Goal: Task Accomplishment & Management: Manage account settings

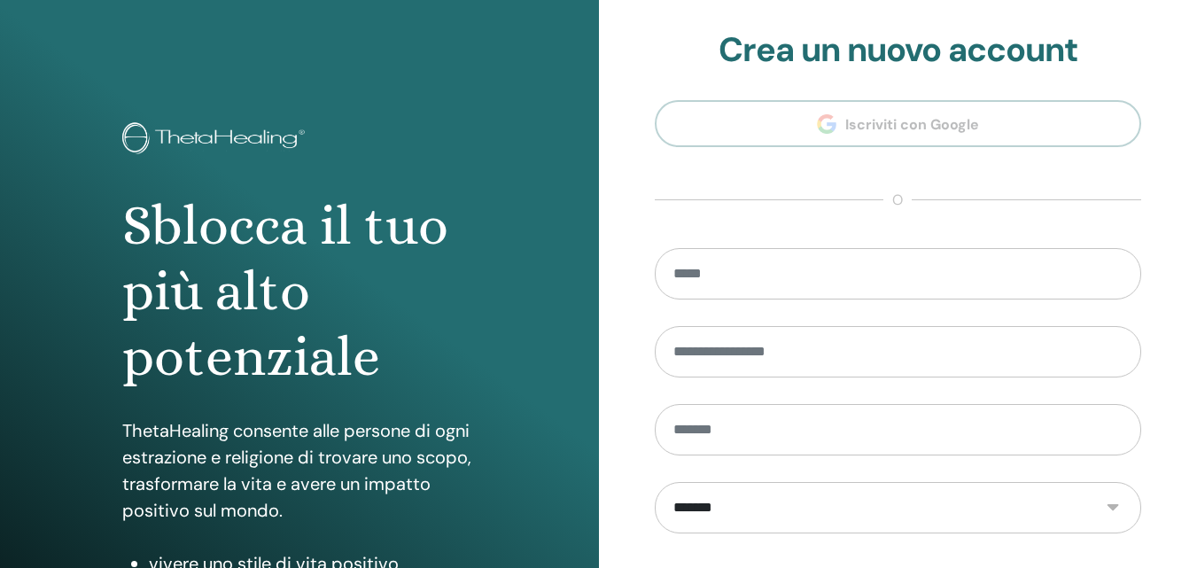
click at [735, 282] on input "email" at bounding box center [898, 273] width 487 height 51
type input "**********"
type input "*****"
type input "********"
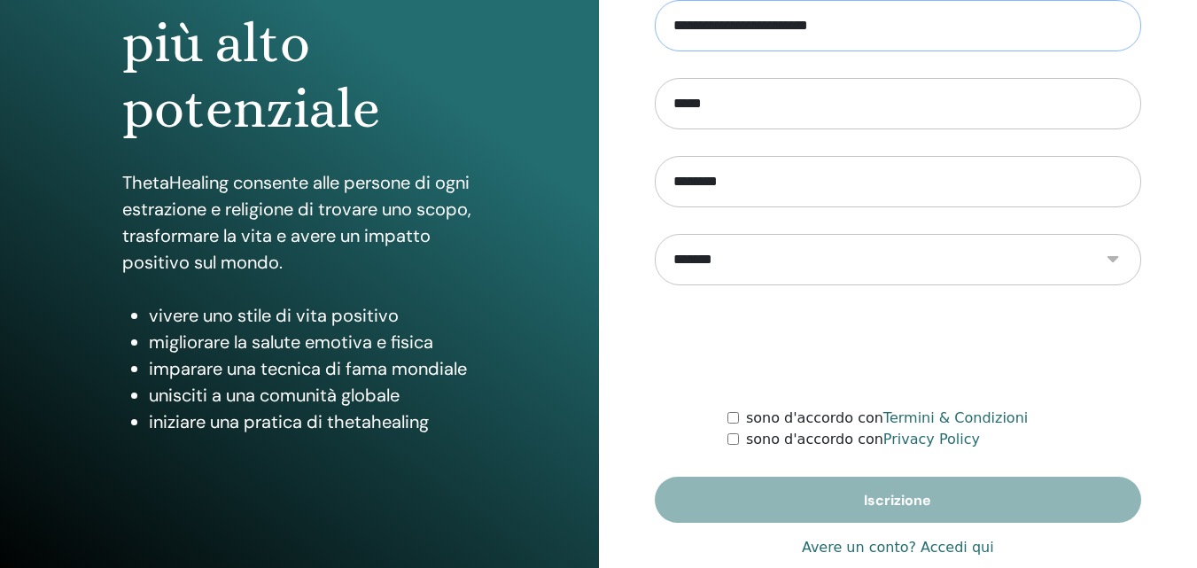
scroll to position [266, 0]
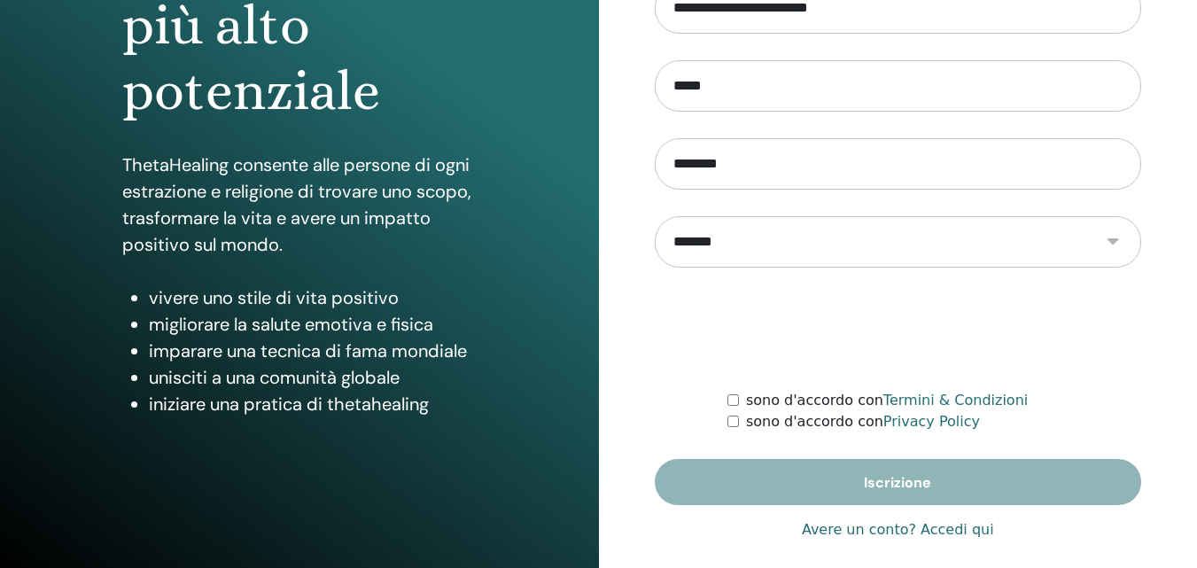
click at [790, 396] on label "sono d'accordo con Termini & Condizioni" at bounding box center [887, 400] width 282 height 21
click at [790, 424] on label "sono d'accordo con Privacy Policy" at bounding box center [863, 421] width 234 height 21
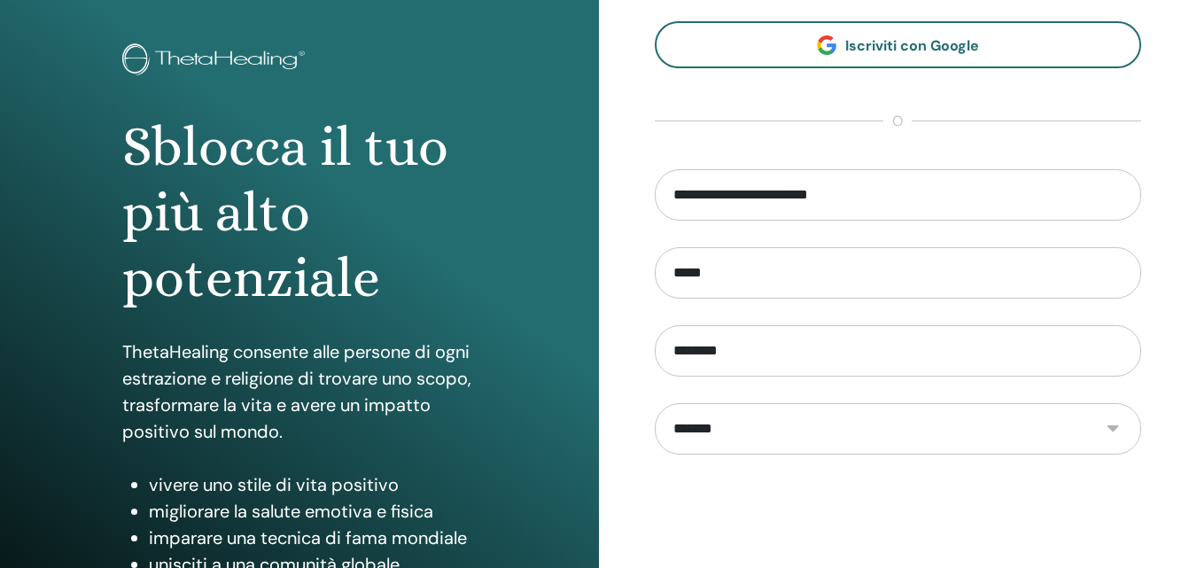
scroll to position [0, 0]
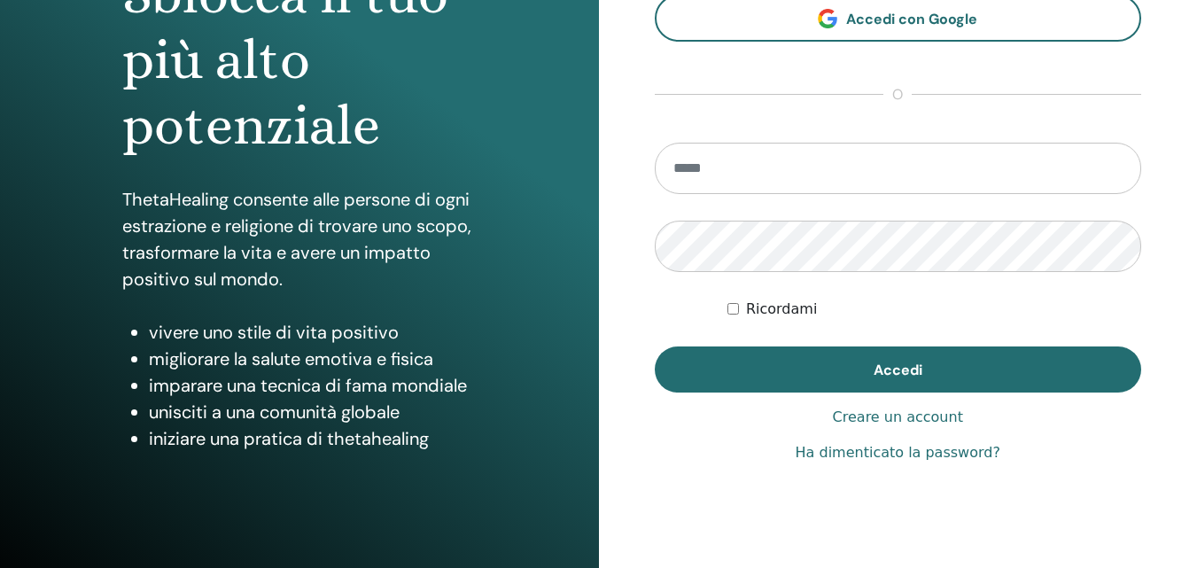
scroll to position [266, 0]
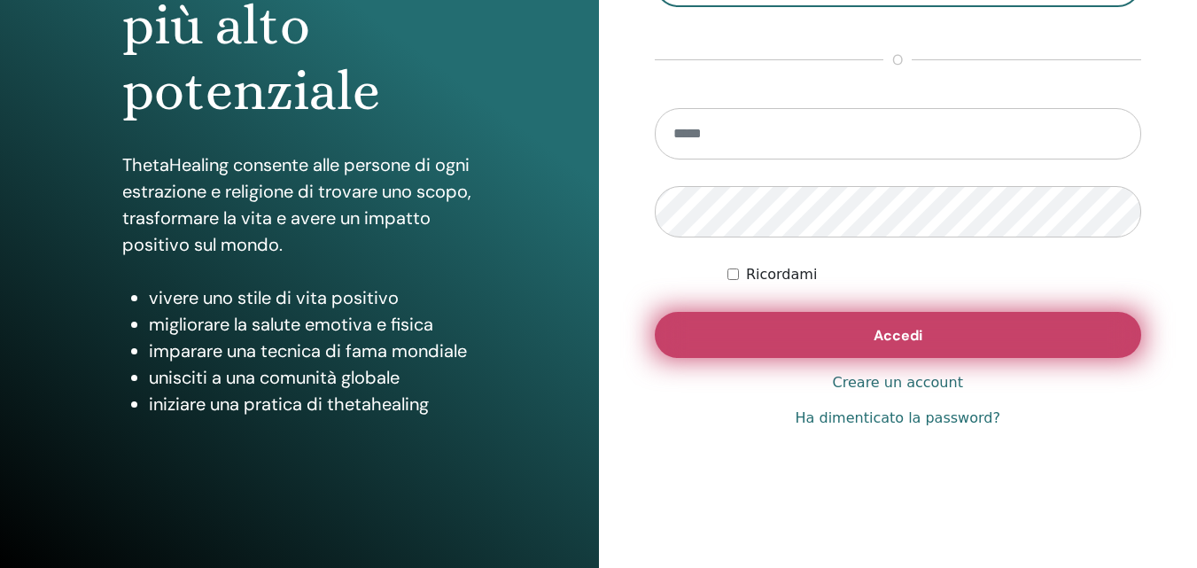
type input "**********"
click at [840, 330] on button "Accedi" at bounding box center [898, 335] width 487 height 46
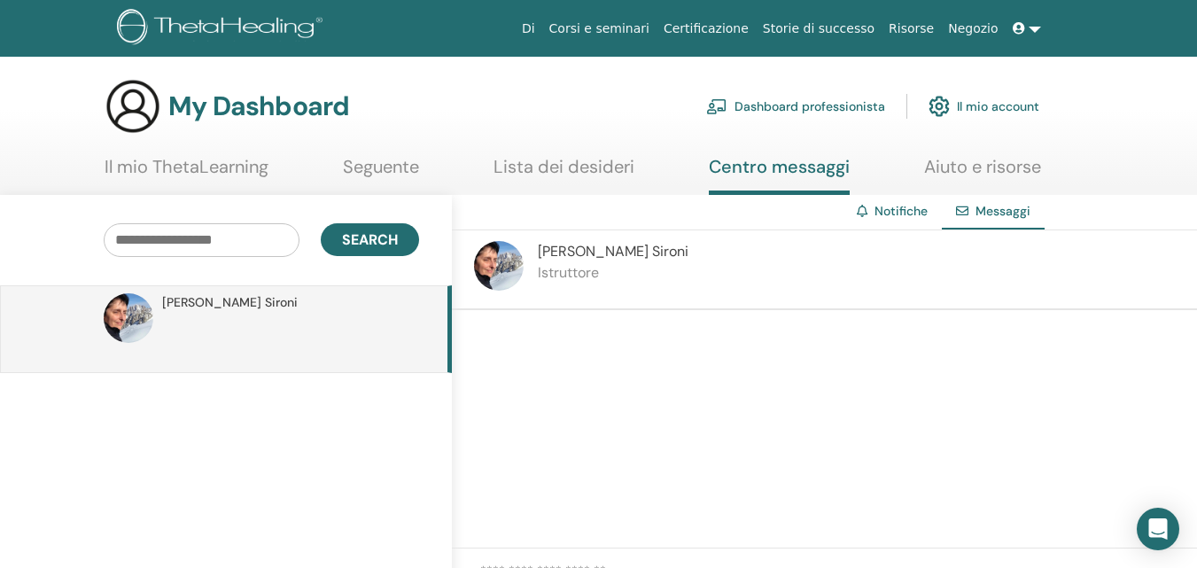
click at [622, 162] on link "Lista dei desideri" at bounding box center [564, 173] width 141 height 35
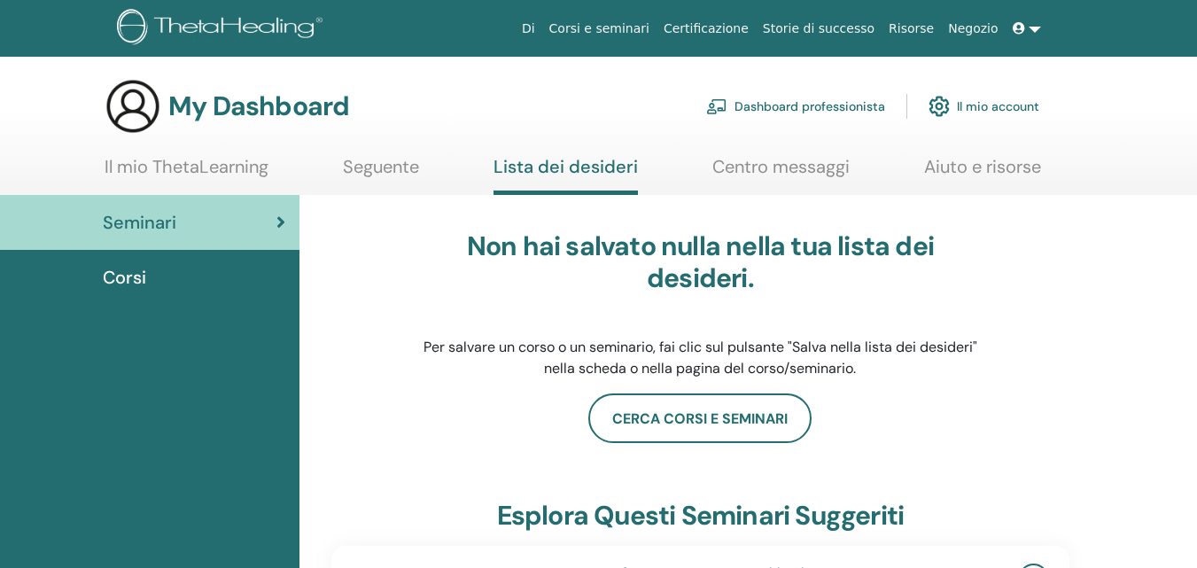
click at [732, 162] on link "Centro messaggi" at bounding box center [780, 173] width 137 height 35
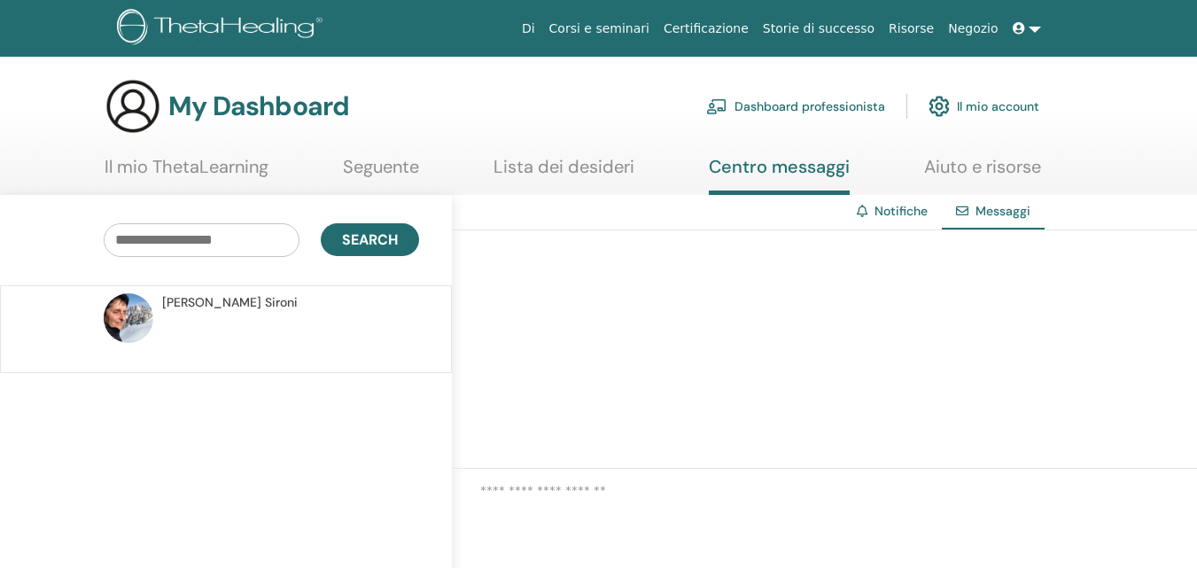
click at [222, 175] on link "Il mio ThetaLearning" at bounding box center [187, 173] width 164 height 35
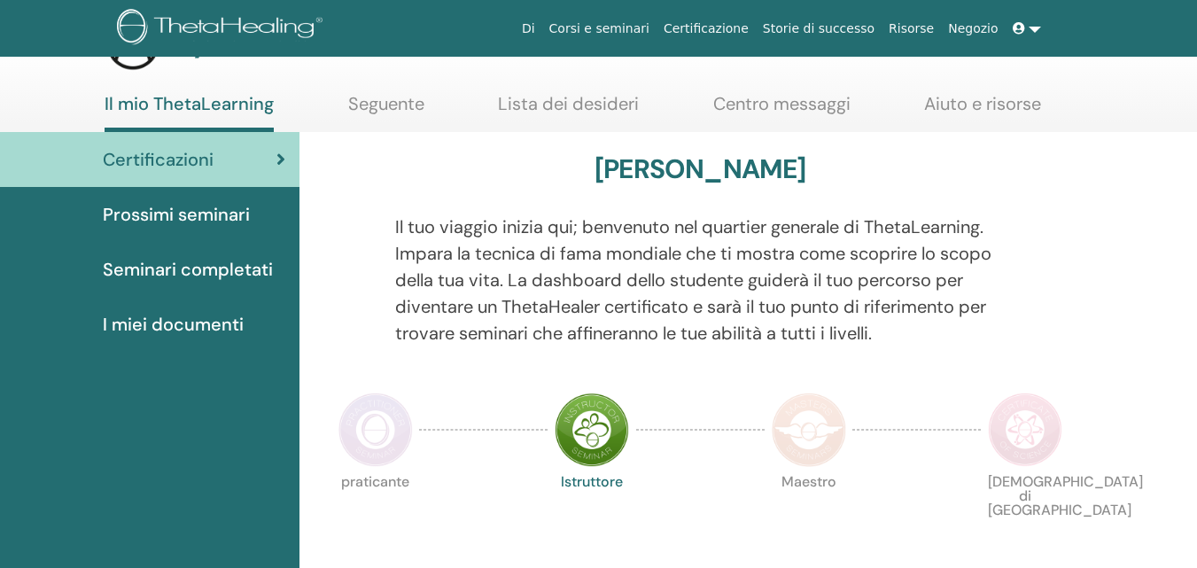
scroll to position [89, 0]
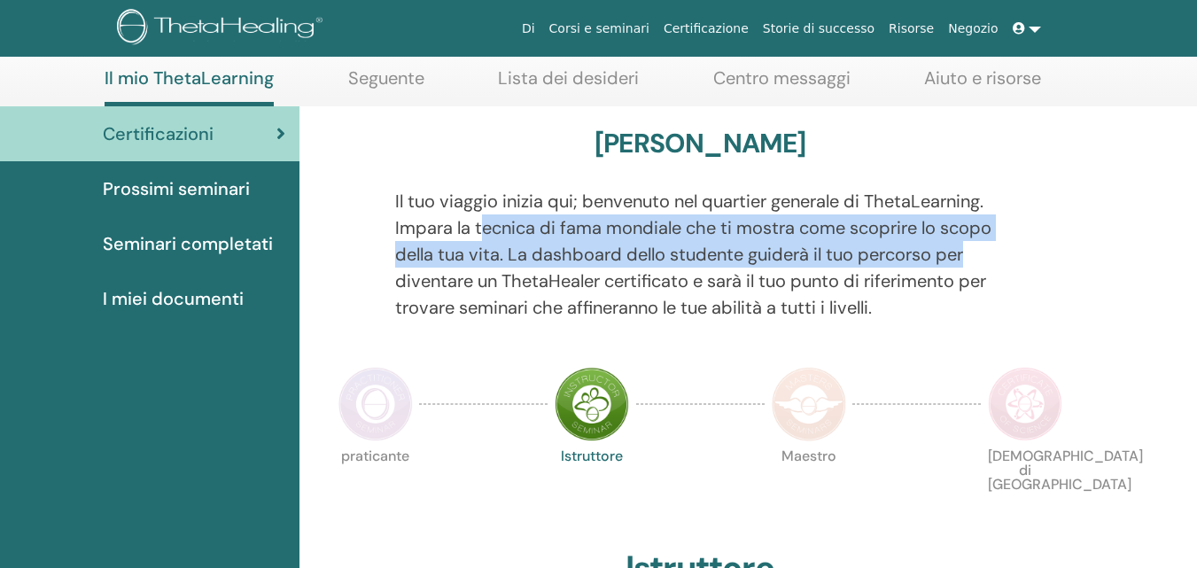
drag, startPoint x: 483, startPoint y: 224, endPoint x: 967, endPoint y: 247, distance: 484.4
click at [967, 247] on p "Il tuo viaggio inizia qui; benvenuto nel quartier generale di ThetaLearning. Im…" at bounding box center [700, 254] width 611 height 133
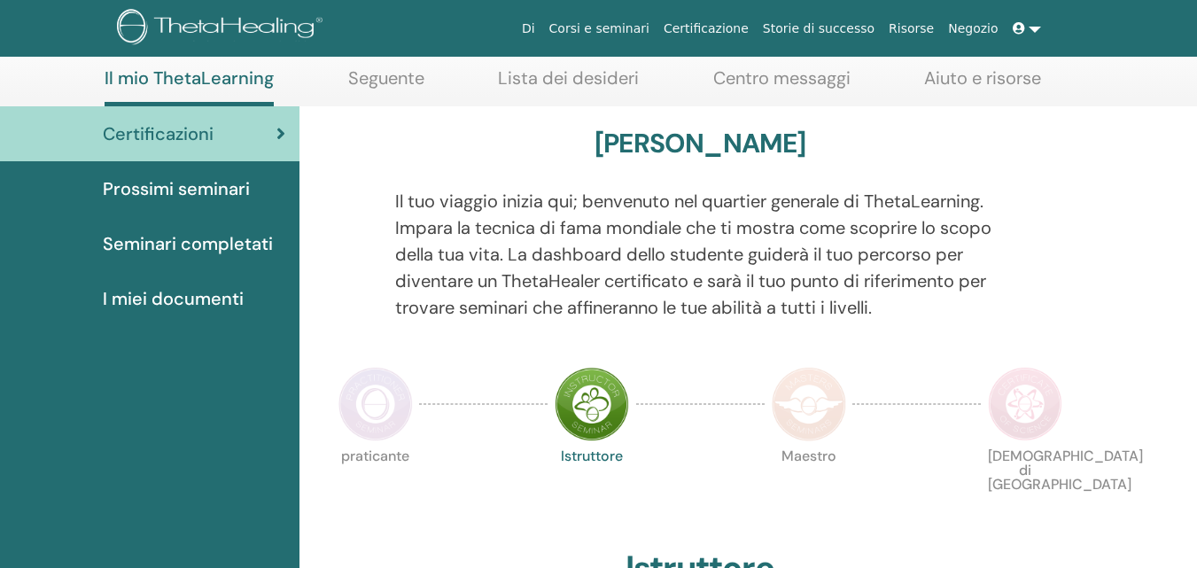
click at [715, 281] on p "Il tuo viaggio inizia qui; benvenuto nel quartier generale di ThetaLearning. Im…" at bounding box center [700, 254] width 611 height 133
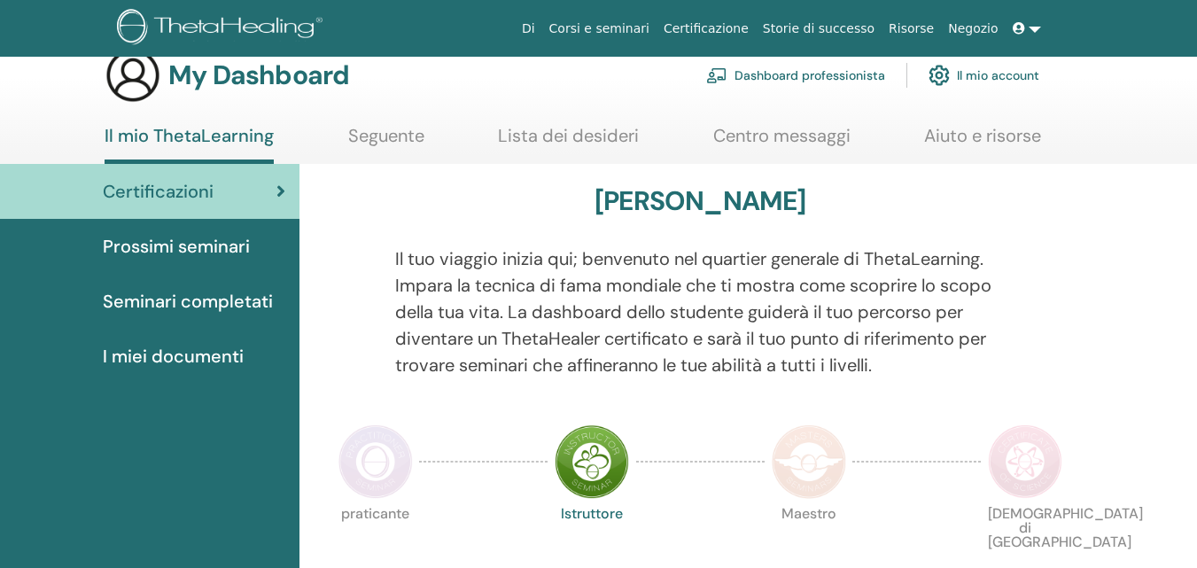
scroll to position [0, 0]
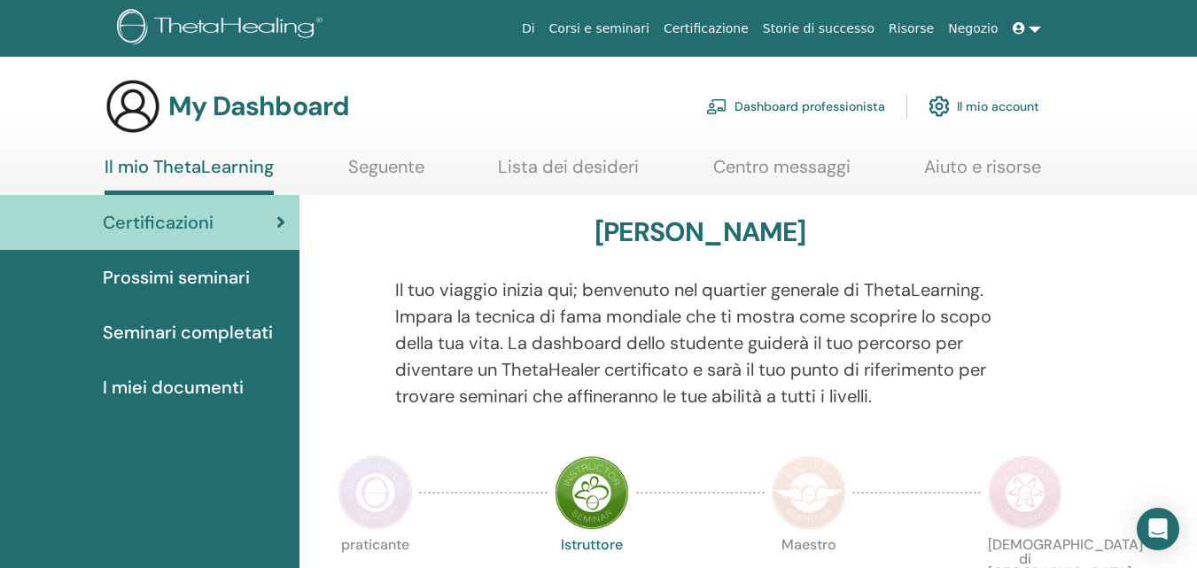
click at [150, 278] on span "Prossimi seminari" at bounding box center [176, 277] width 147 height 27
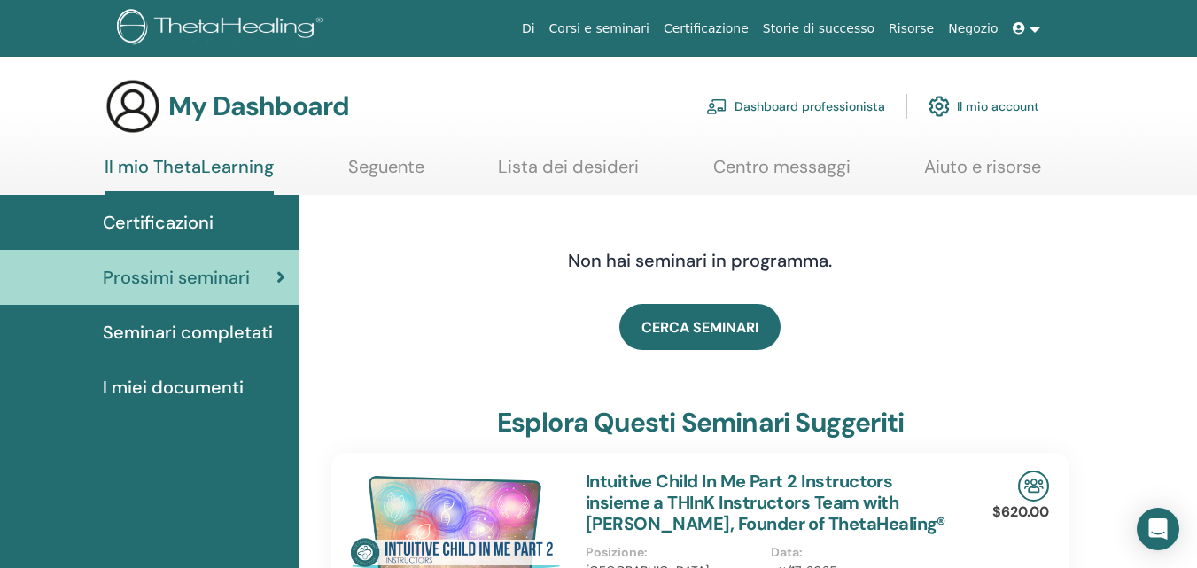
click at [210, 222] on span "Certificazioni" at bounding box center [158, 222] width 111 height 27
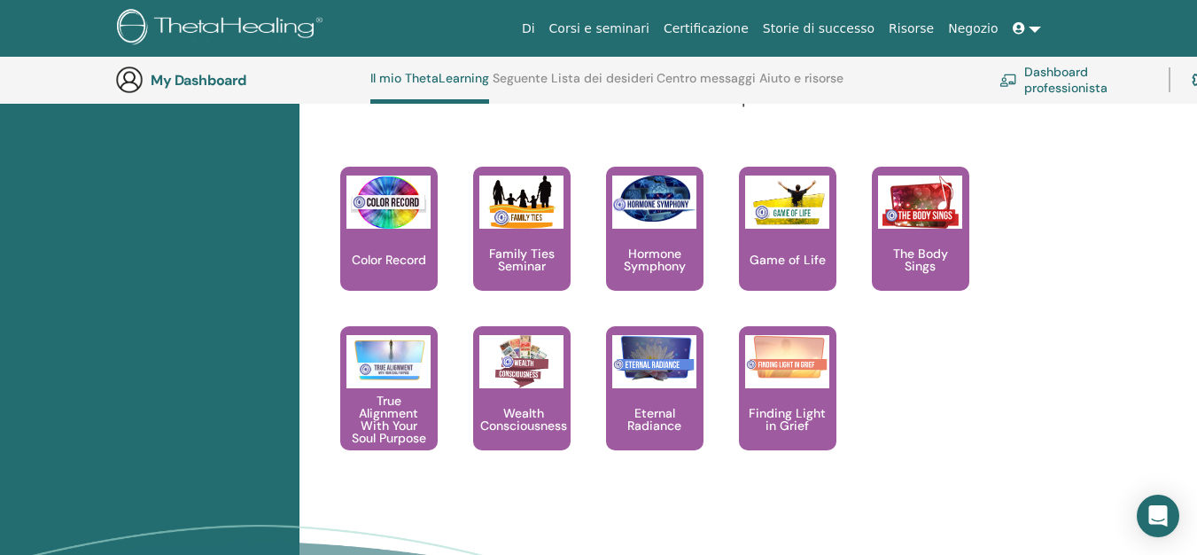
scroll to position [1908, 0]
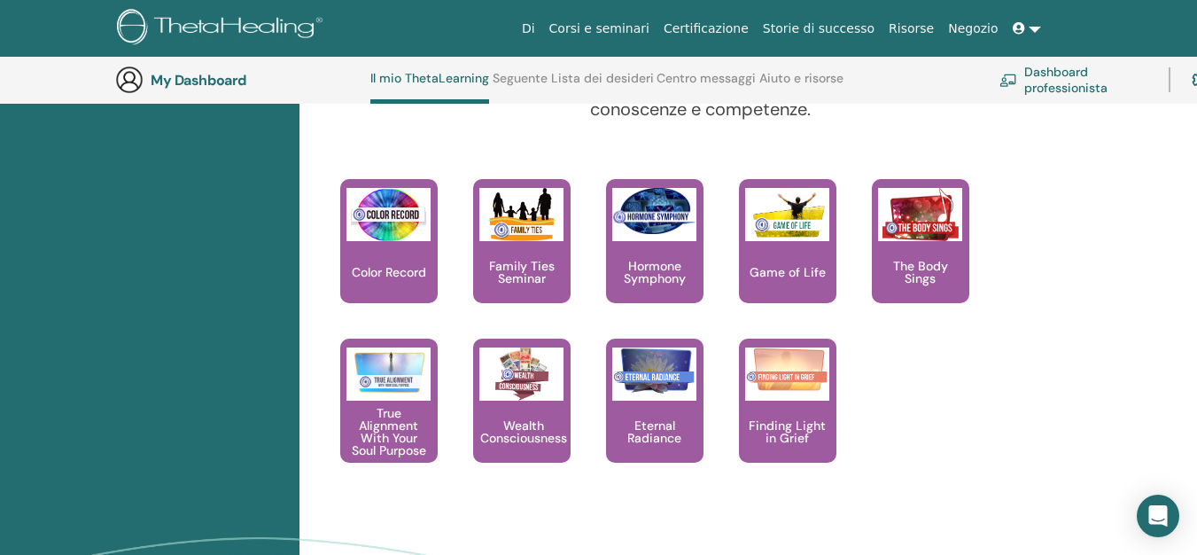
click at [1042, 24] on link at bounding box center [1027, 28] width 43 height 33
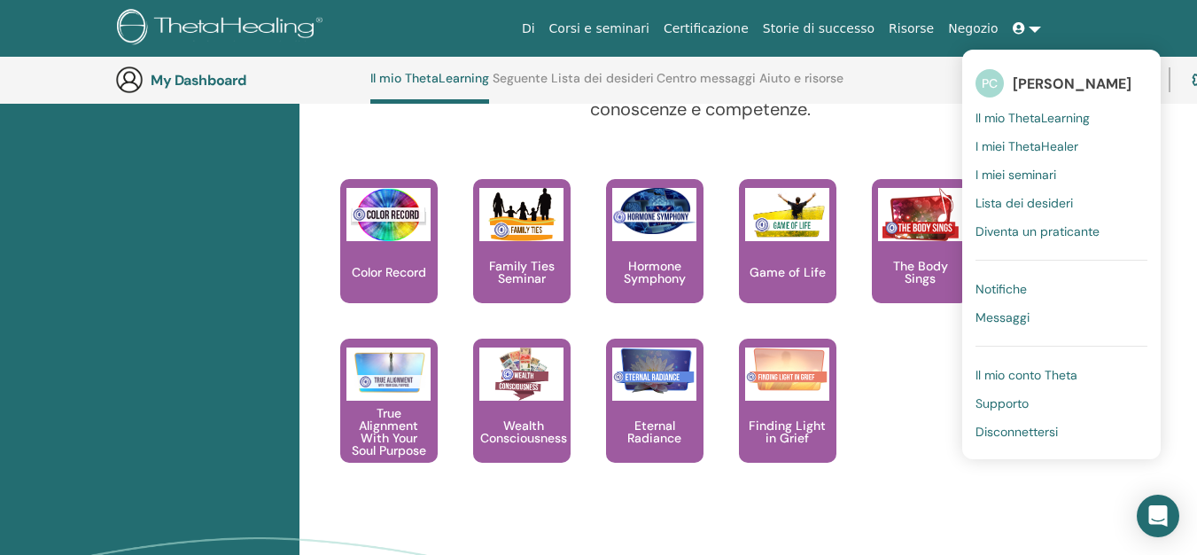
click at [1023, 434] on span "Disconnettersi" at bounding box center [1017, 432] width 82 height 16
